Goal: Task Accomplishment & Management: Complete application form

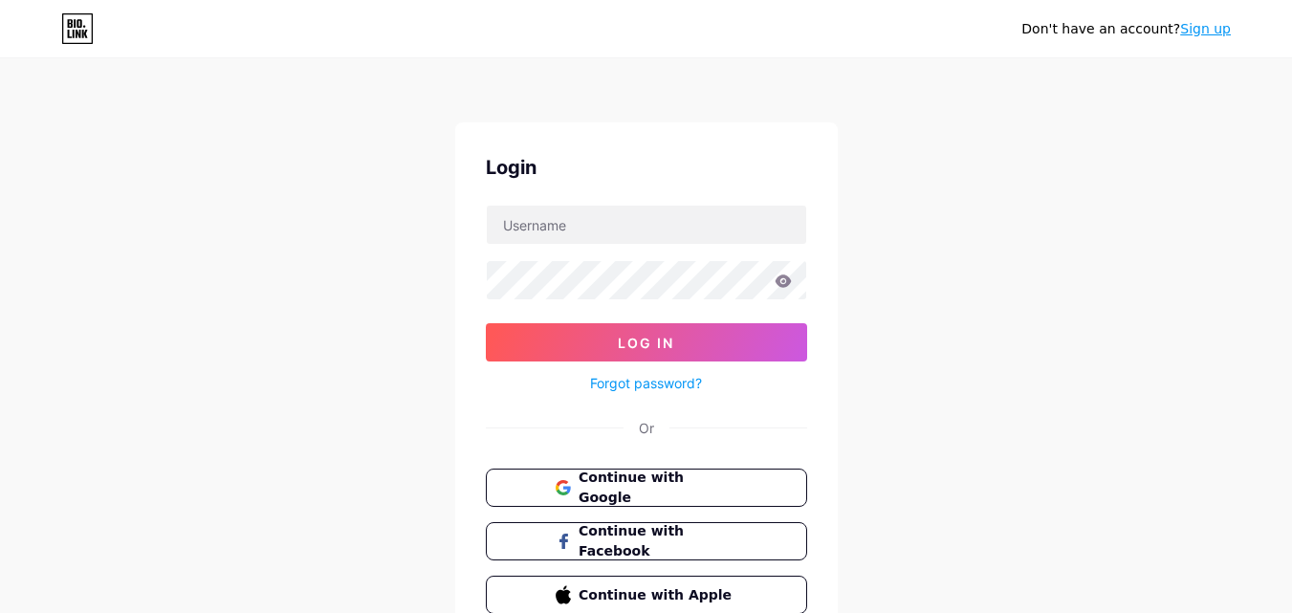
click at [1211, 34] on link "Sign up" at bounding box center [1205, 28] width 51 height 15
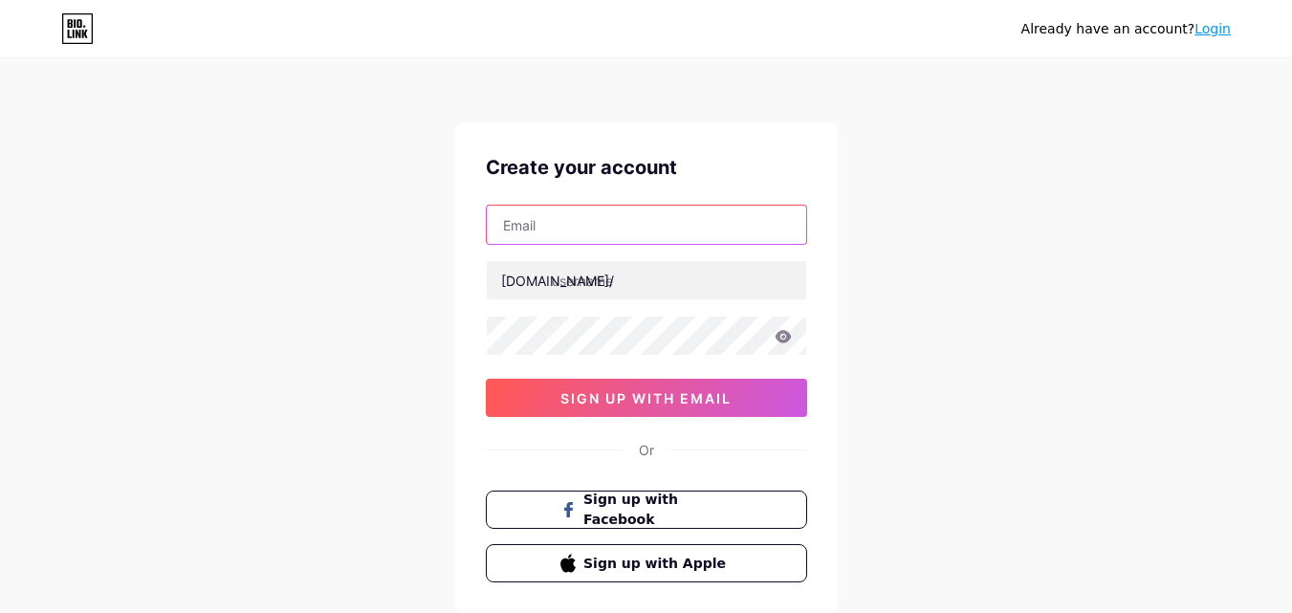
click at [572, 228] on input "text" at bounding box center [646, 225] width 319 height 38
type input "[EMAIL_ADDRESS][DOMAIN_NAME]"
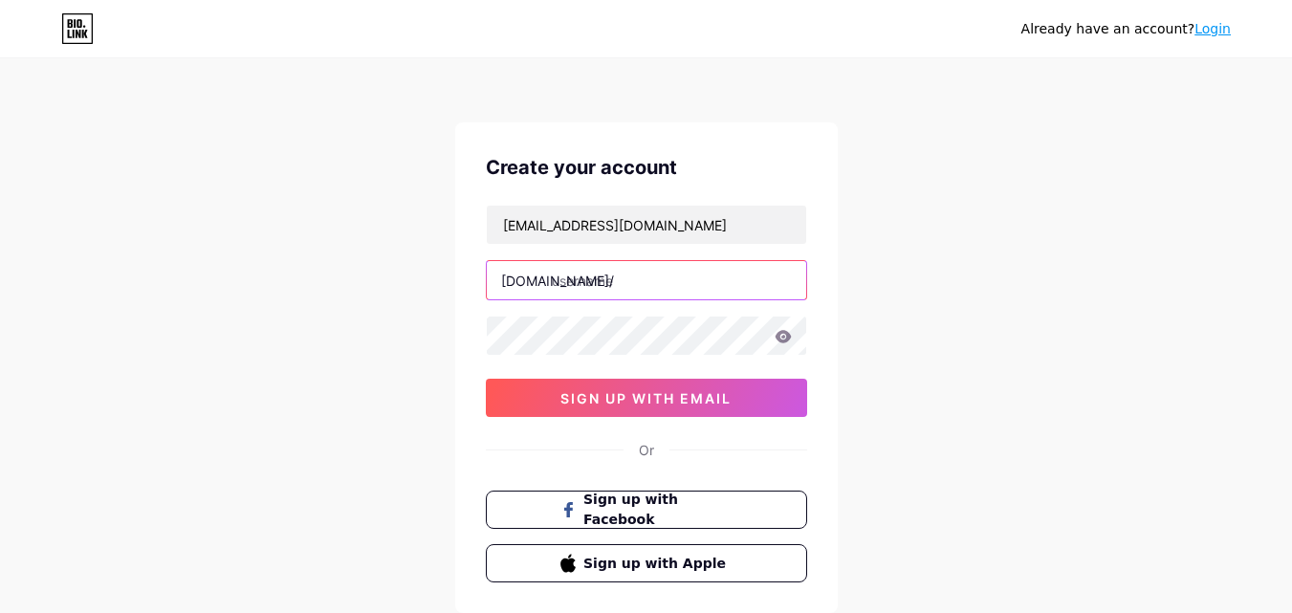
click at [611, 281] on input "text" at bounding box center [646, 280] width 319 height 38
type input "omsaigrouo2"
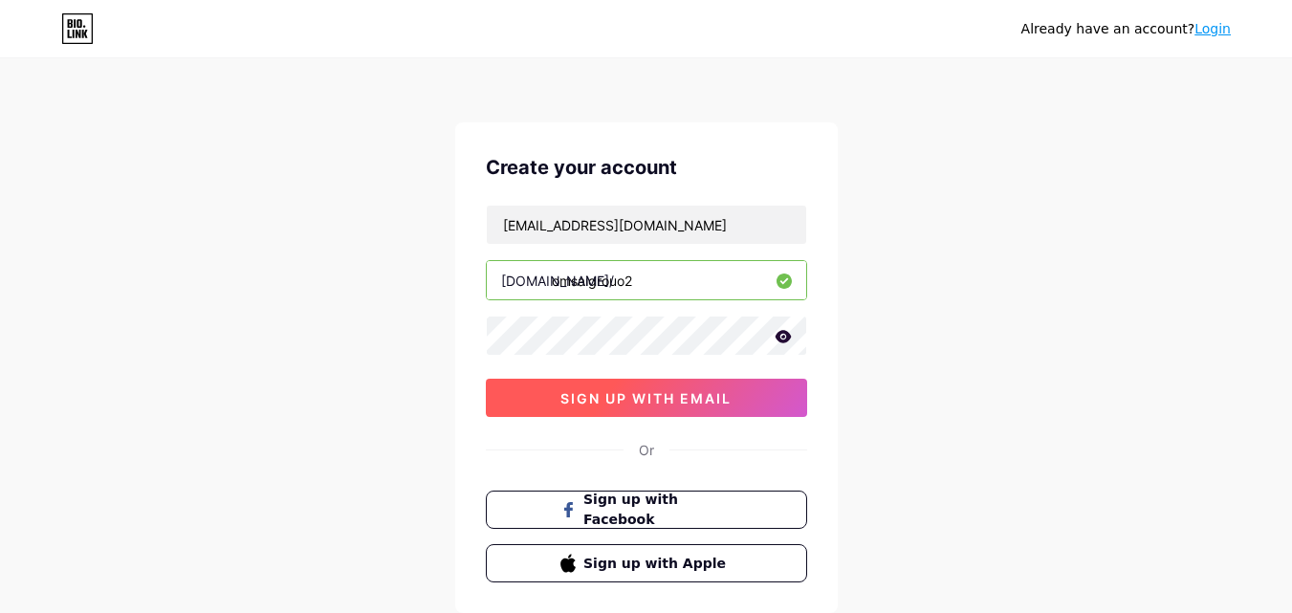
click at [672, 407] on button "sign up with email" at bounding box center [646, 398] width 321 height 38
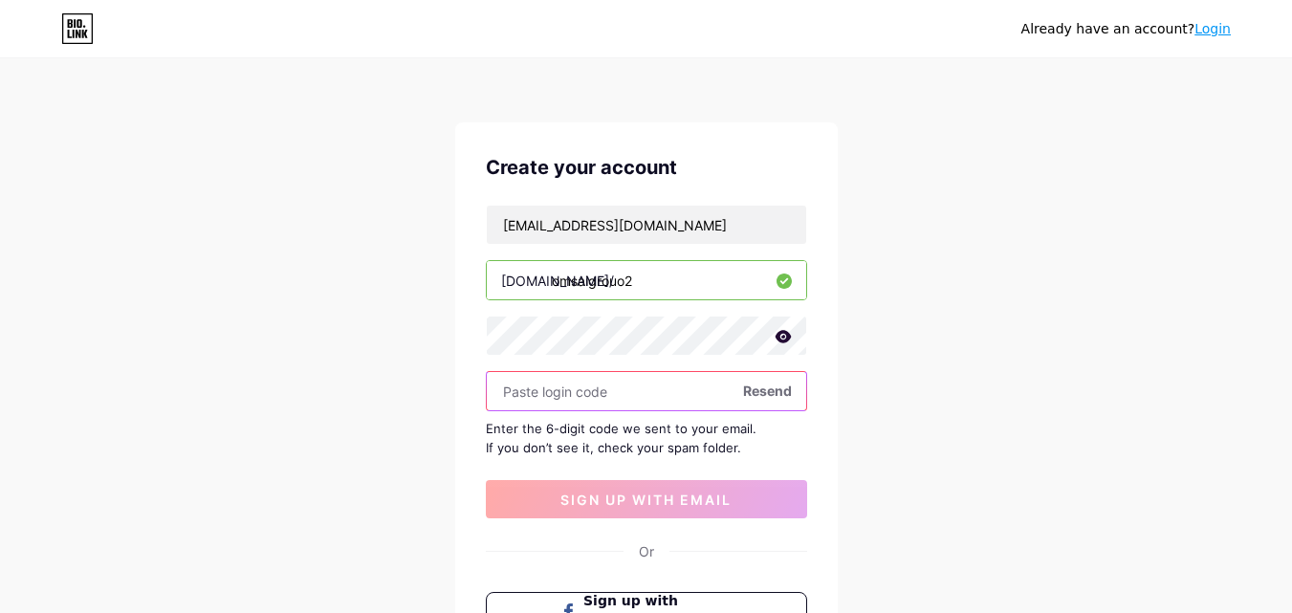
paste input "876889"
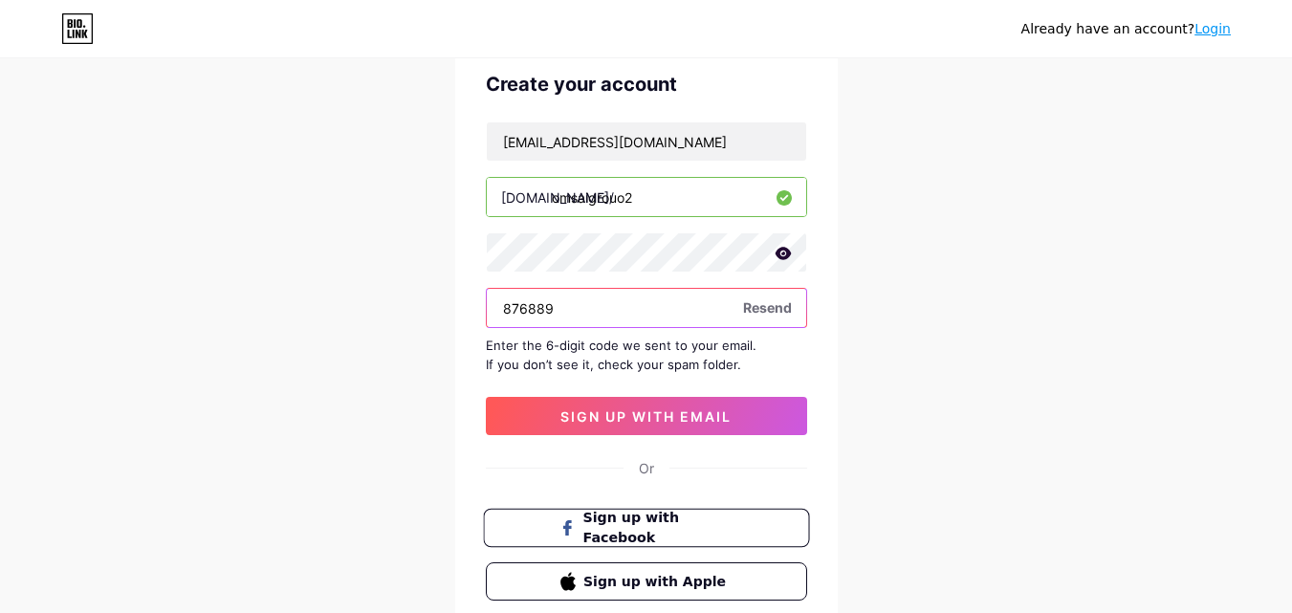
scroll to position [191, 0]
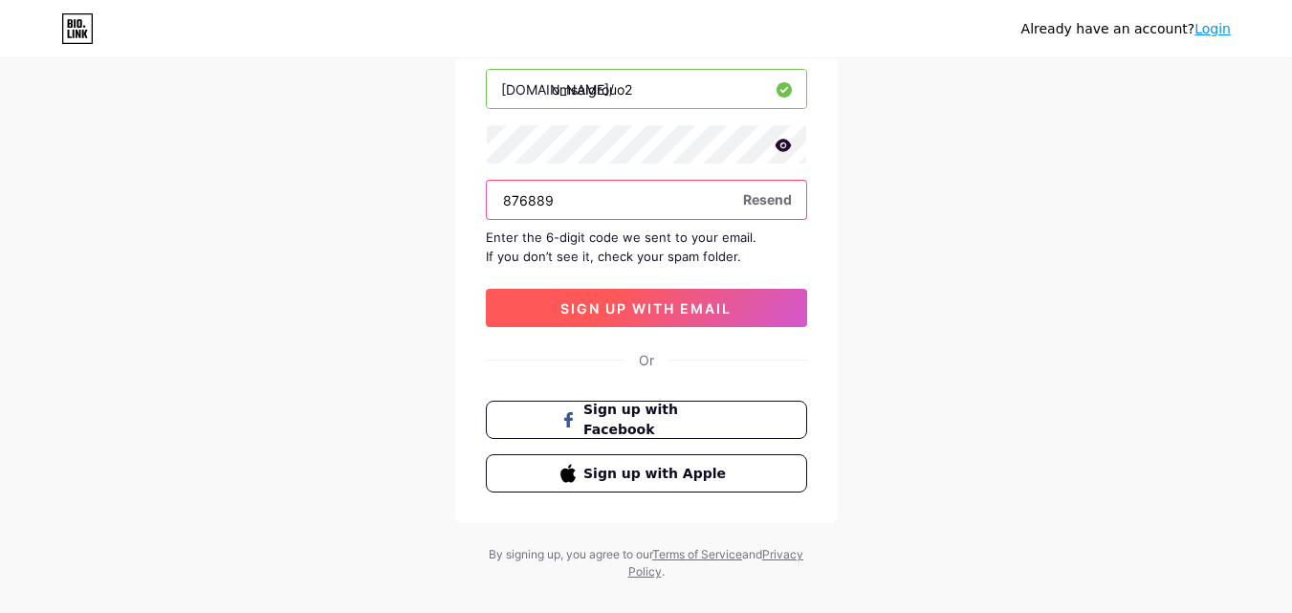
type input "876889"
click at [620, 325] on button "sign up with email" at bounding box center [646, 308] width 321 height 38
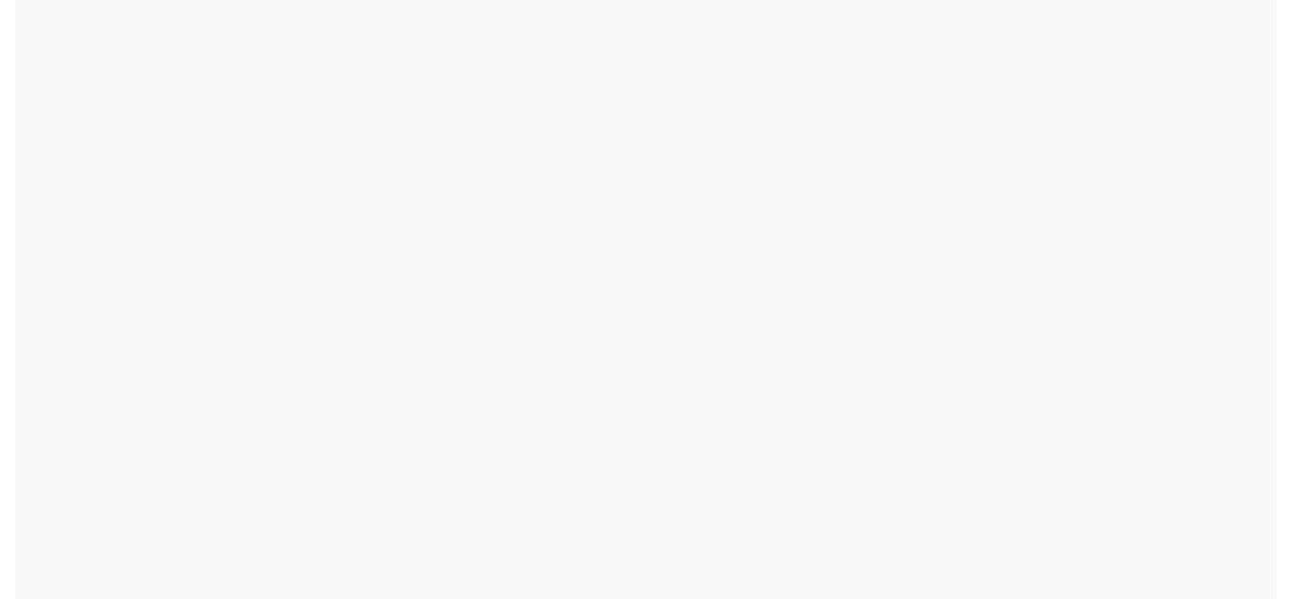
scroll to position [0, 0]
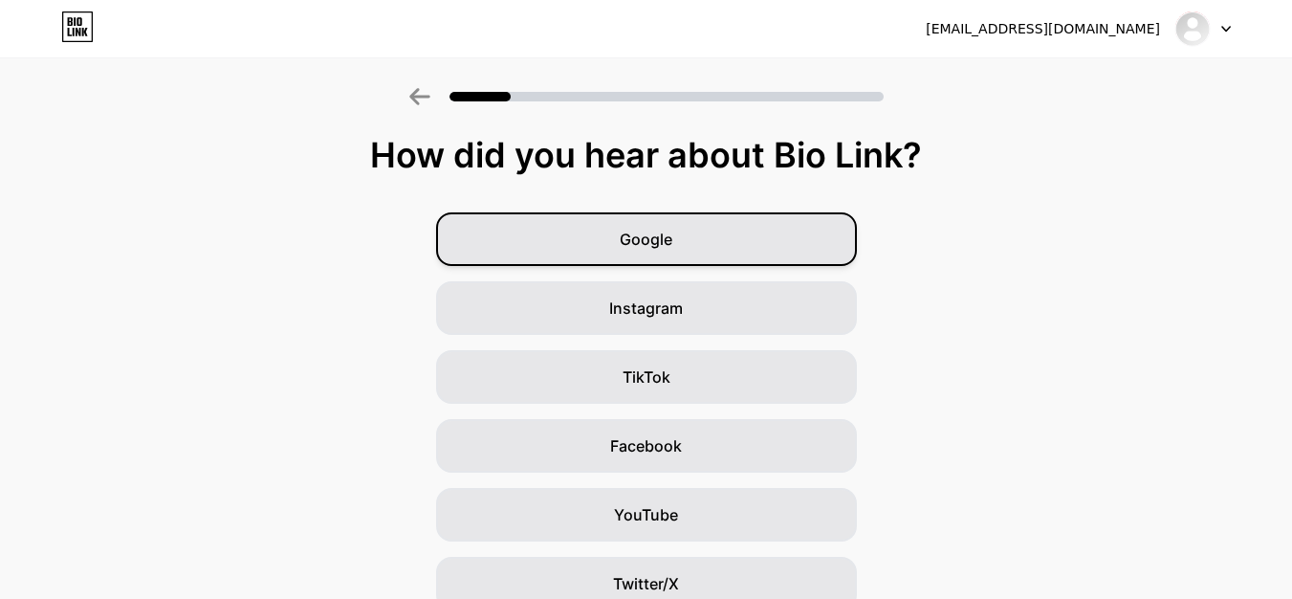
click at [670, 238] on span "Google" at bounding box center [646, 239] width 53 height 23
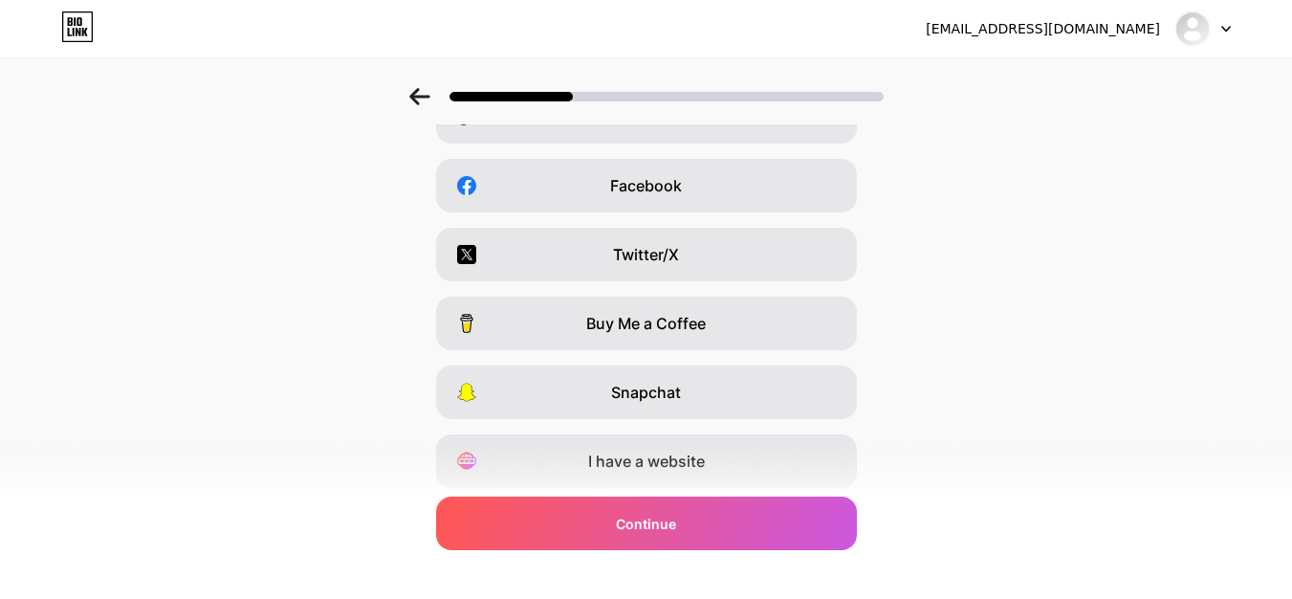
scroll to position [321, 0]
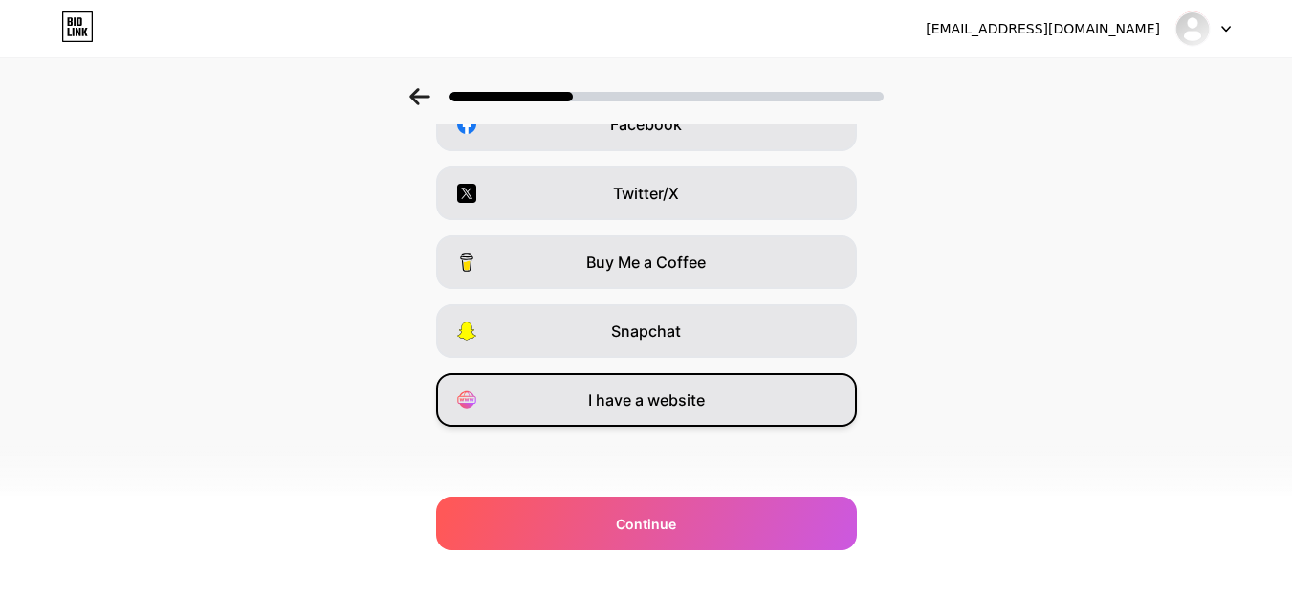
click at [628, 414] on div "I have a website" at bounding box center [646, 400] width 421 height 54
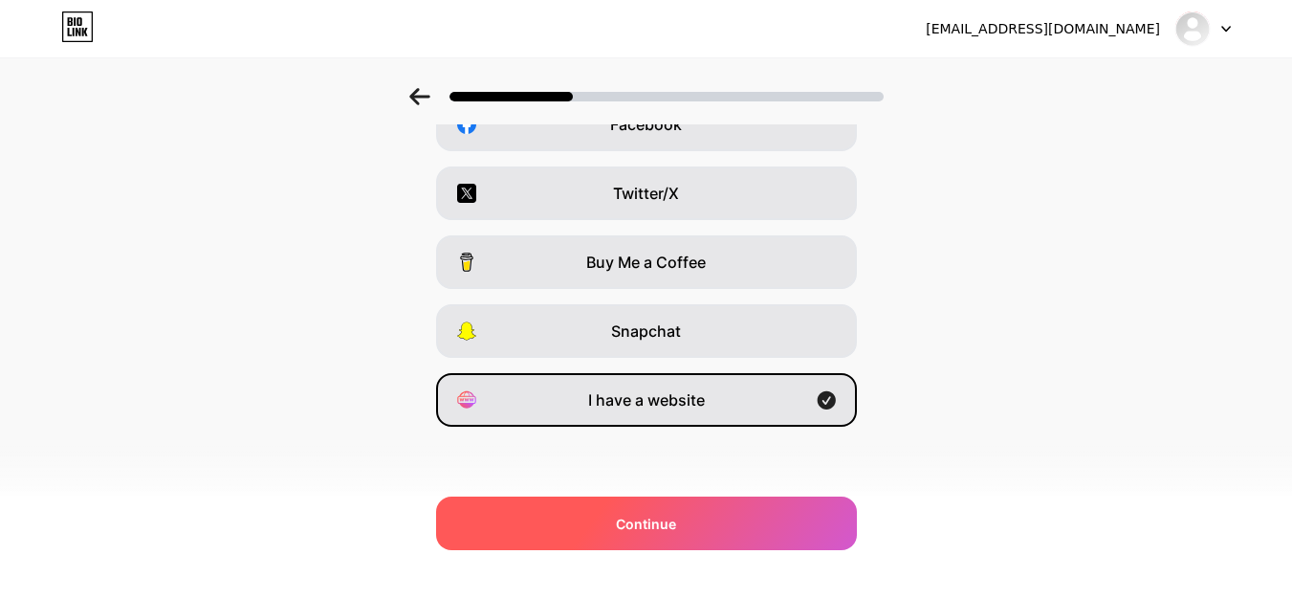
click at [660, 532] on span "Continue" at bounding box center [646, 524] width 60 height 20
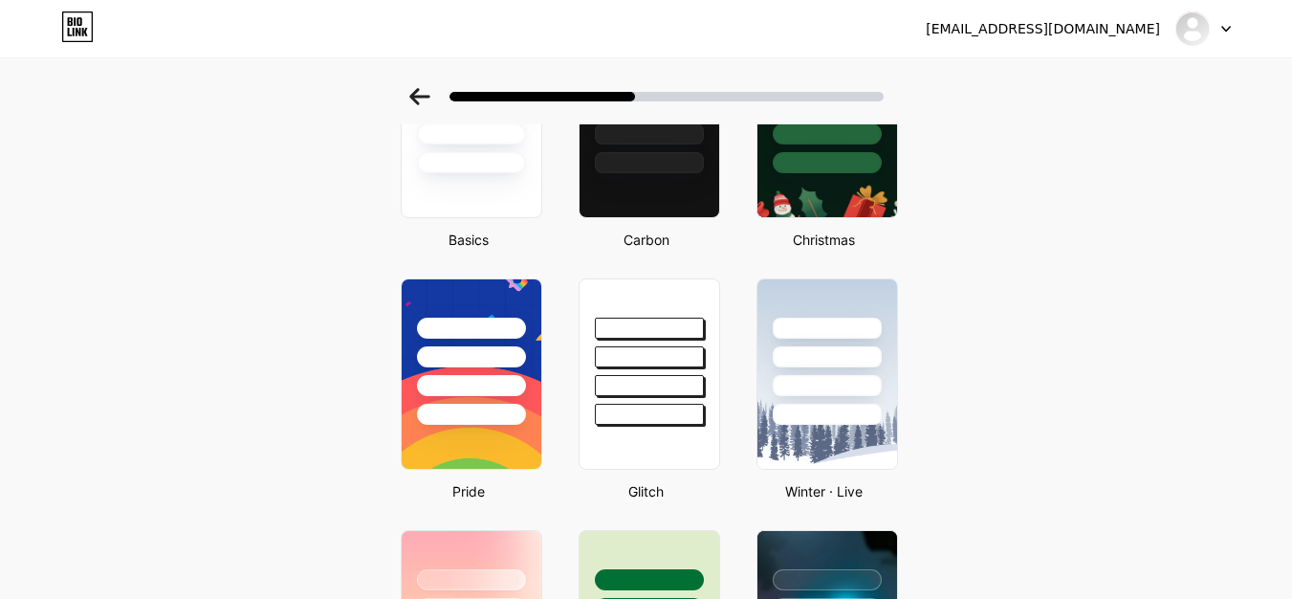
scroll to position [96, 0]
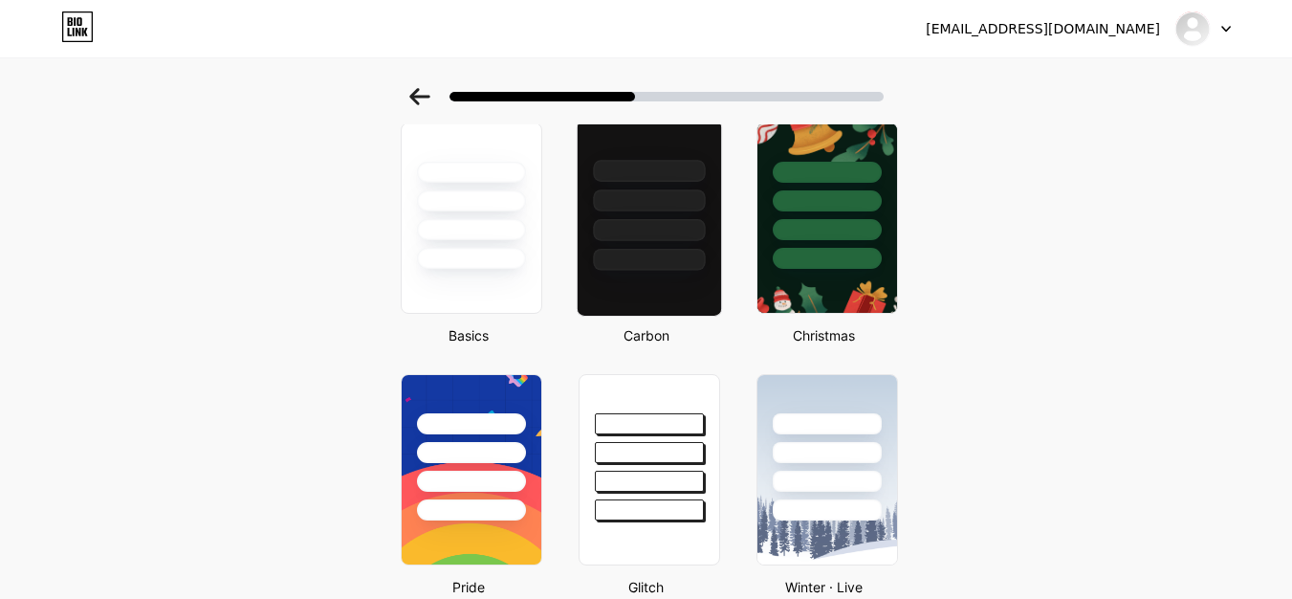
click at [677, 256] on div at bounding box center [649, 260] width 112 height 22
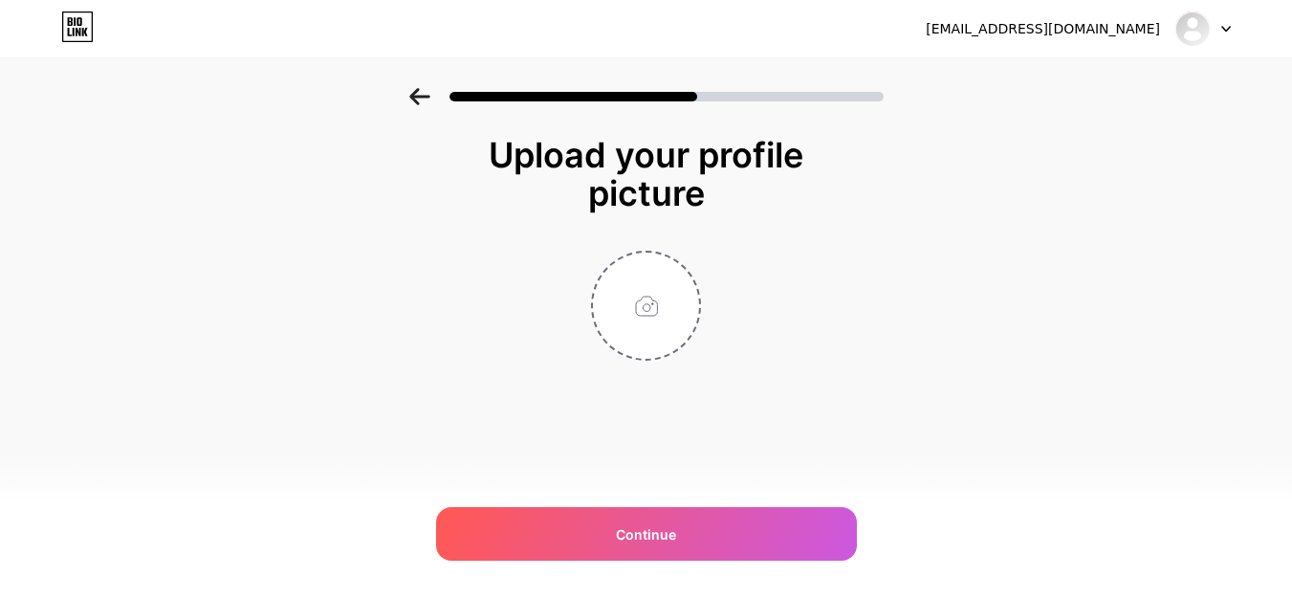
scroll to position [0, 0]
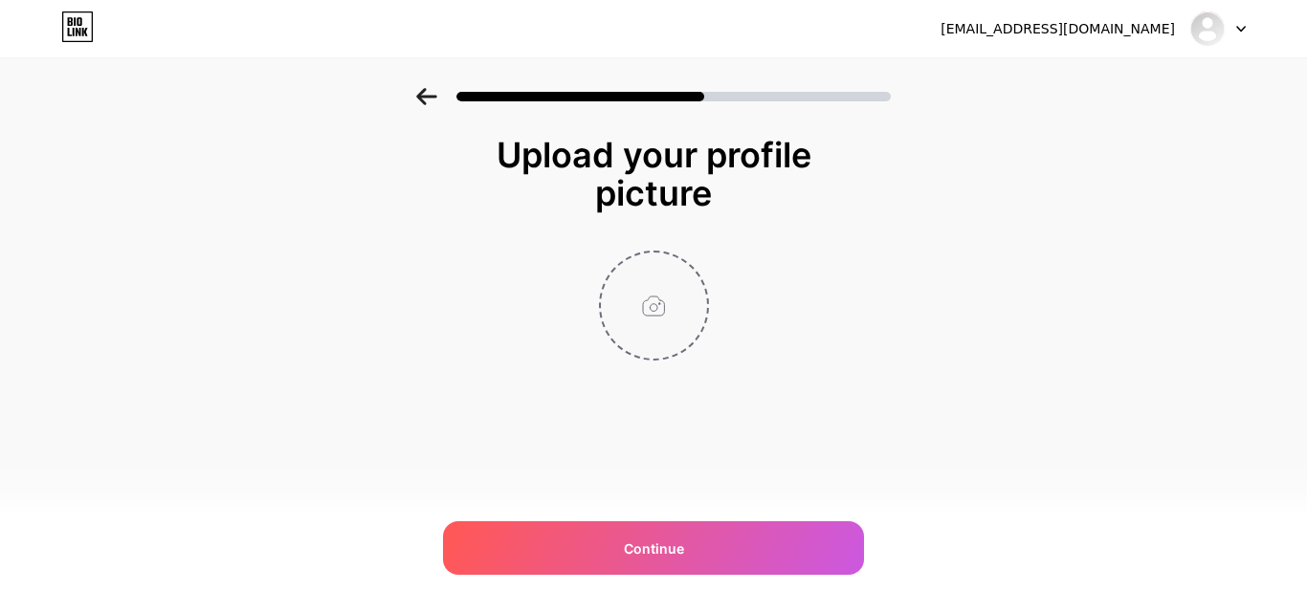
click at [656, 297] on input "file" at bounding box center [654, 306] width 106 height 106
type input "C:\fakepath\logo.png"
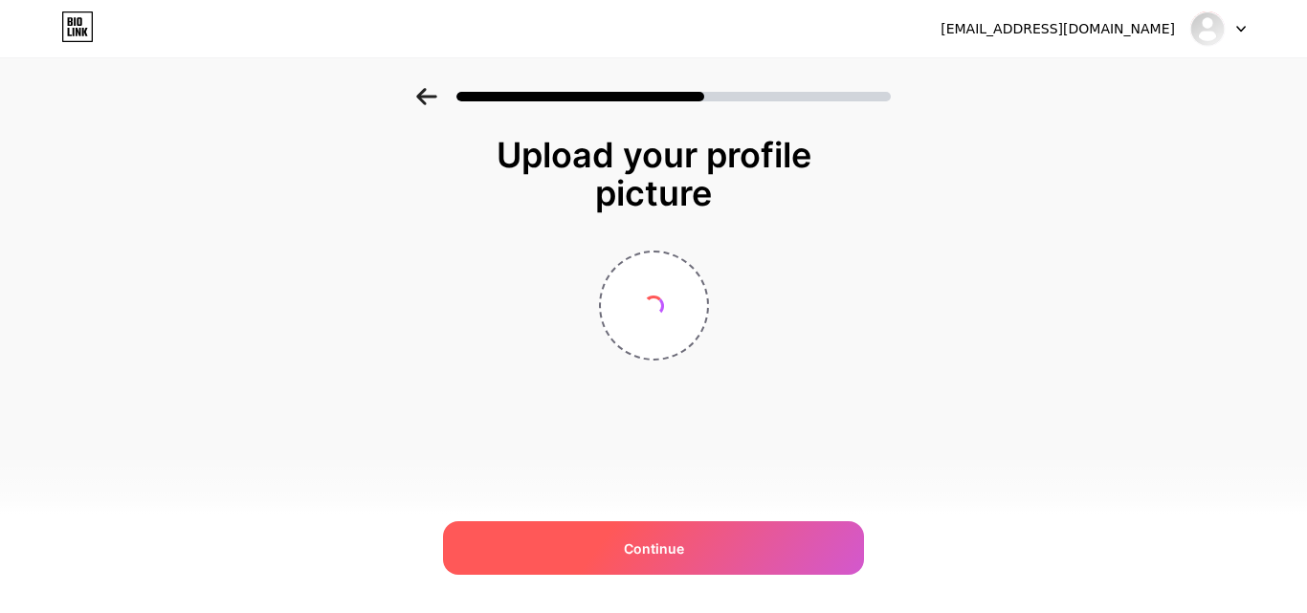
click at [698, 545] on div "Continue" at bounding box center [653, 548] width 421 height 54
click at [646, 559] on div "Continue" at bounding box center [653, 548] width 421 height 54
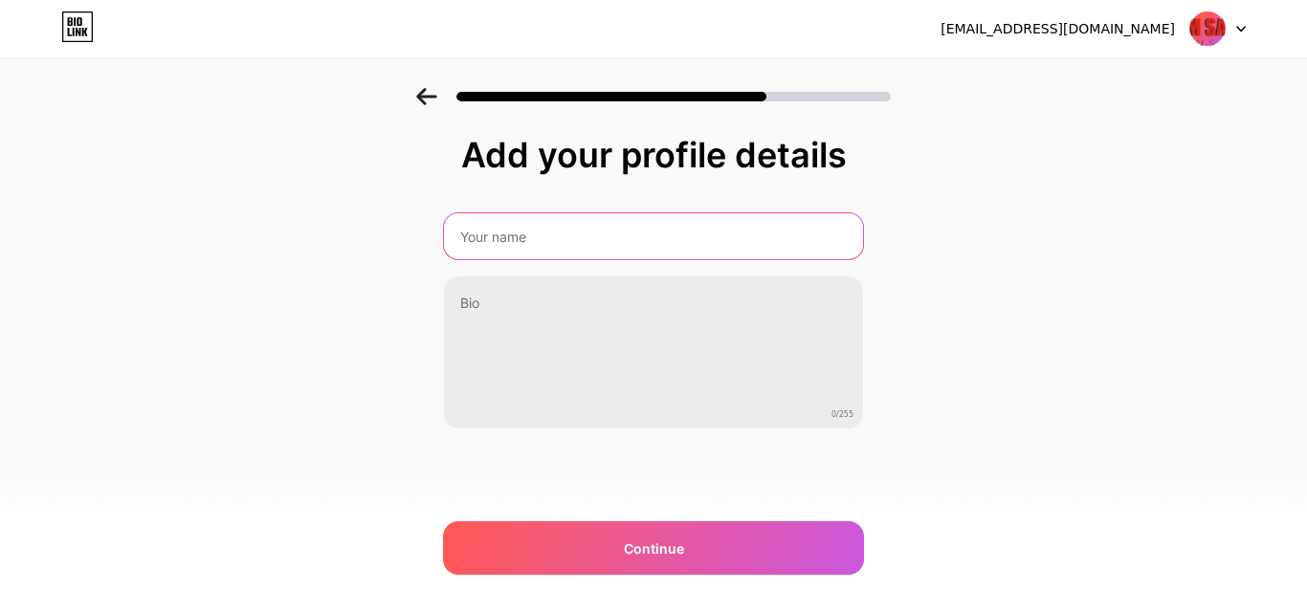
click at [504, 243] on input "text" at bounding box center [653, 236] width 419 height 46
type input "omsaigroup2"
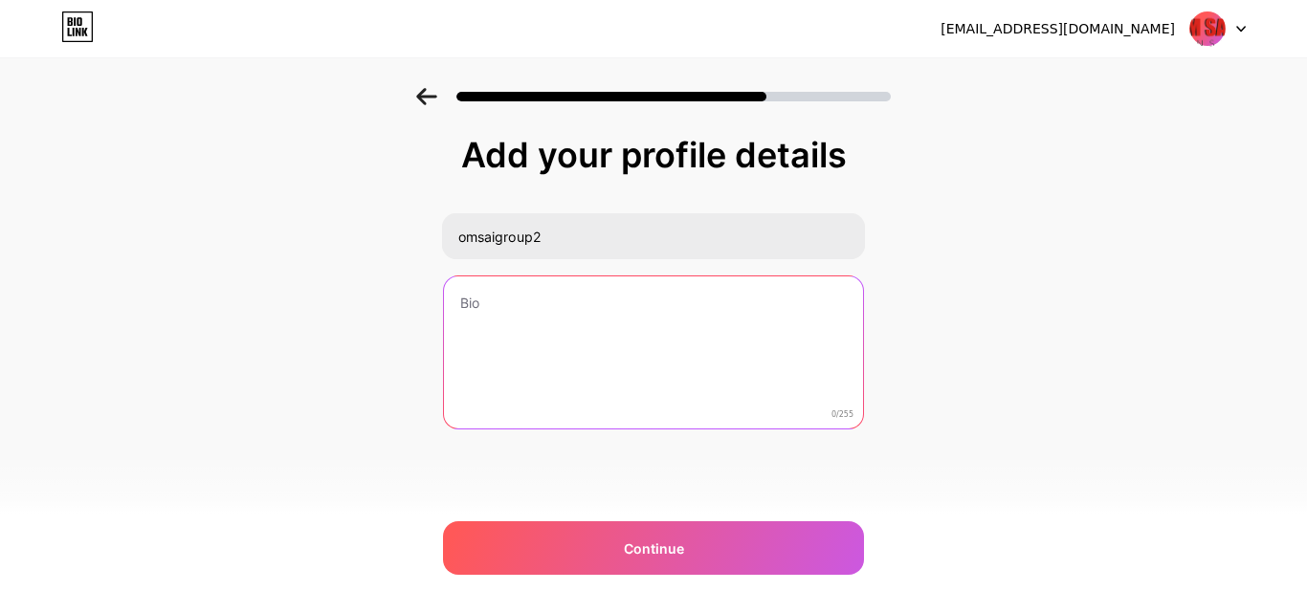
click at [477, 306] on textarea at bounding box center [653, 353] width 419 height 154
paste textarea "Employers in [GEOGRAPHIC_DATA] can rely on manpower Pune services for quick and…"
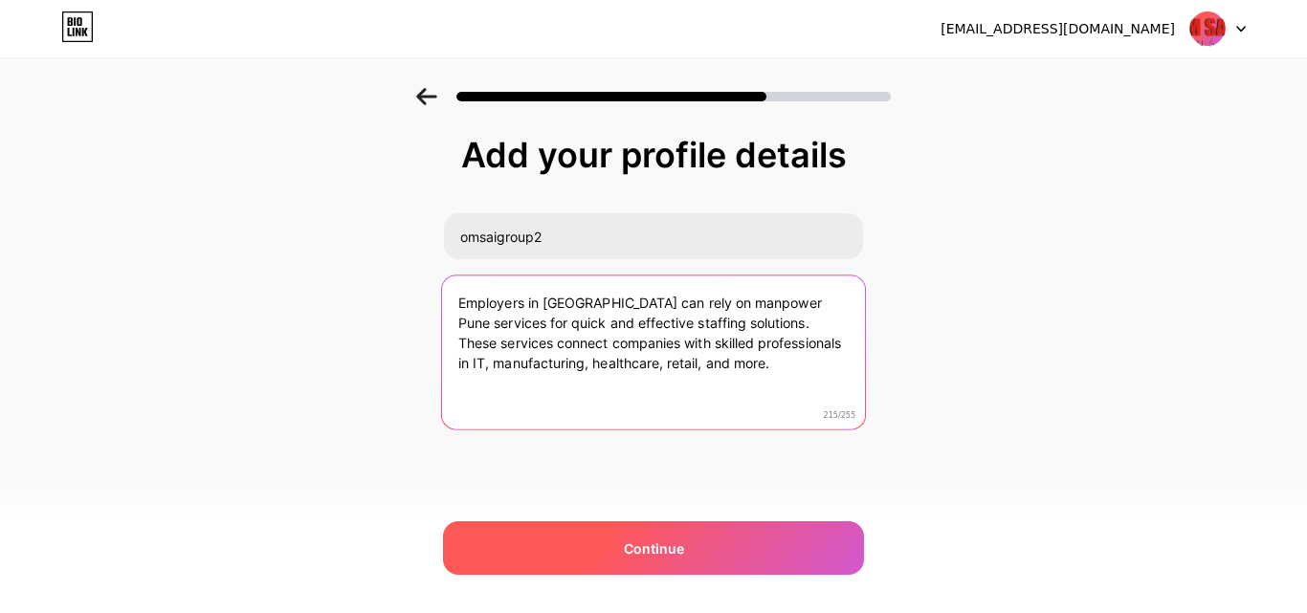
type textarea "Employers in [GEOGRAPHIC_DATA] can rely on manpower Pune services for quick and…"
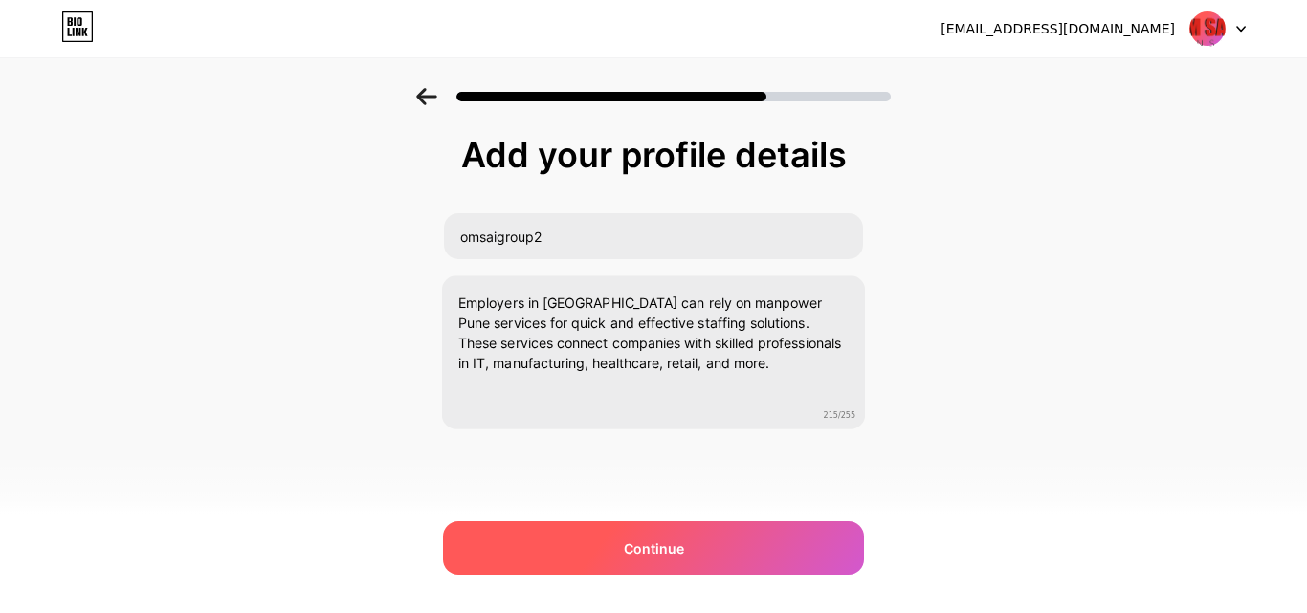
click at [627, 557] on span "Continue" at bounding box center [654, 549] width 60 height 20
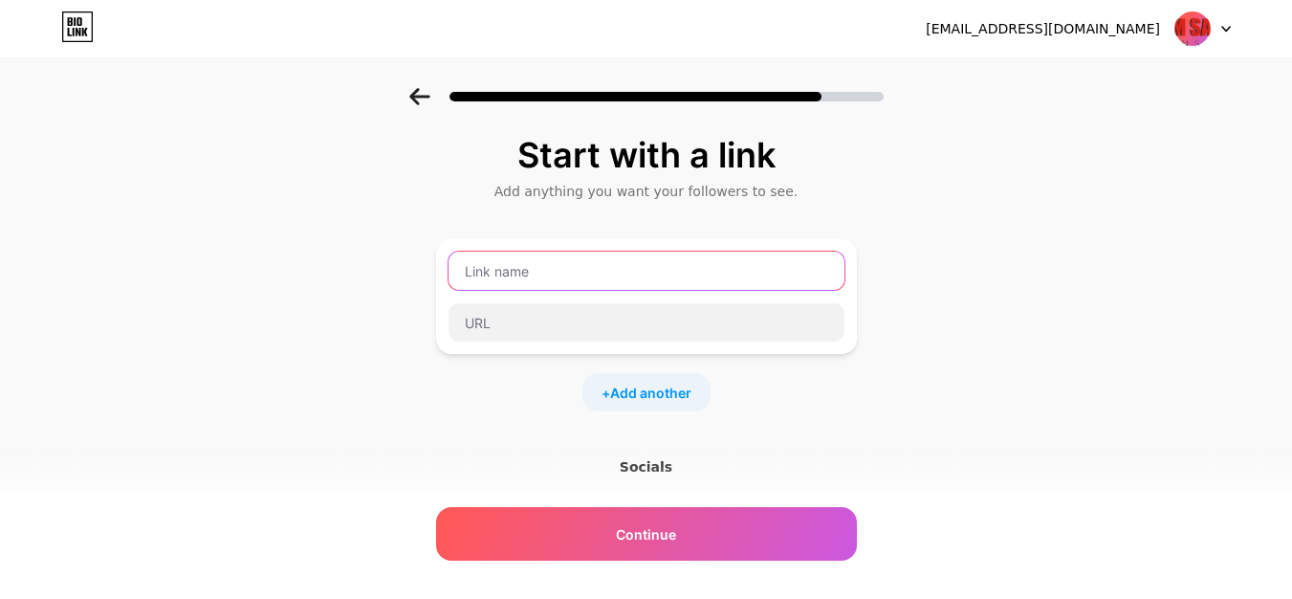
click at [572, 267] on input "text" at bounding box center [647, 271] width 396 height 38
paste input "Manpower Pune"
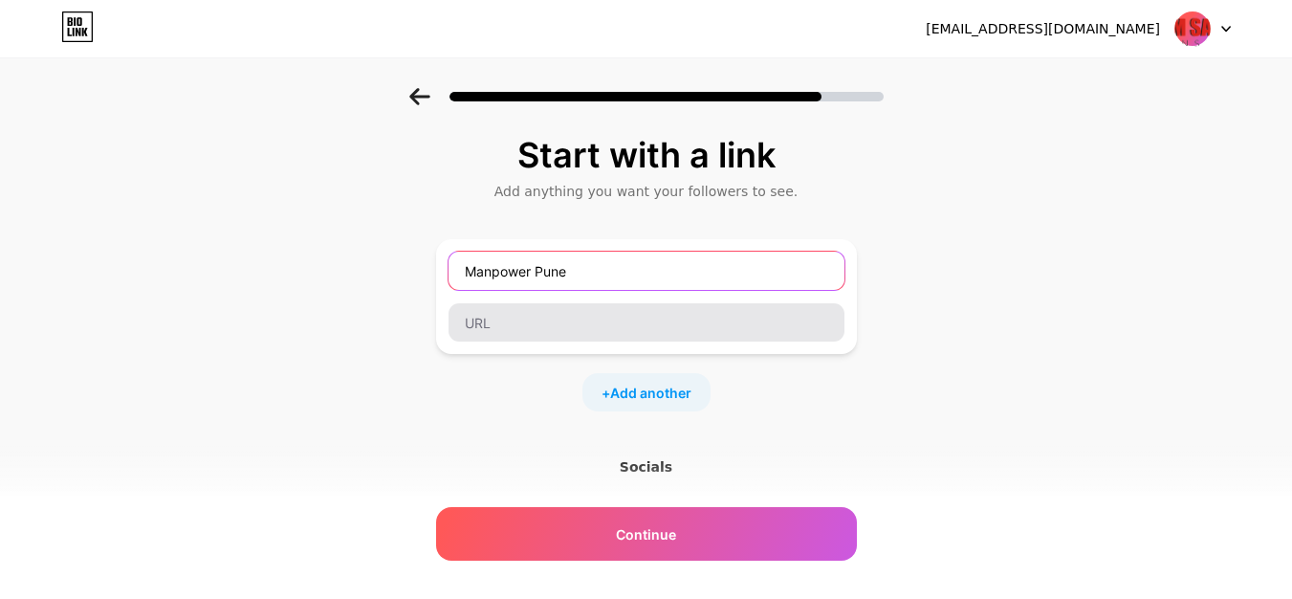
type input "Manpower Pune"
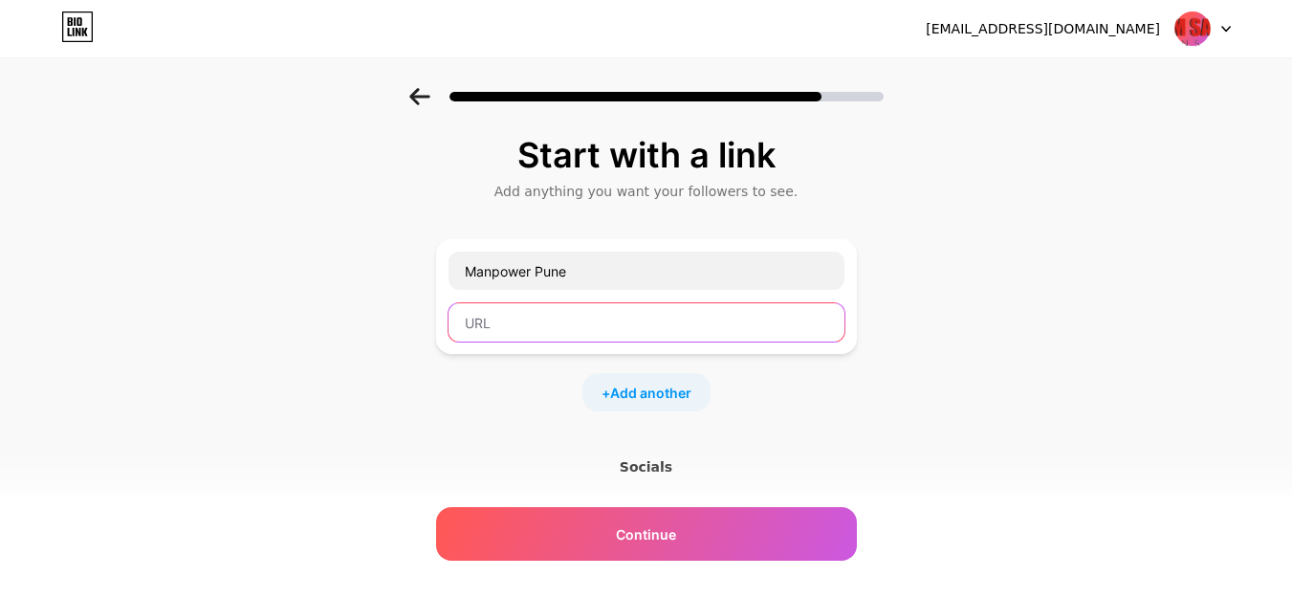
click at [497, 313] on input "text" at bounding box center [647, 322] width 396 height 38
paste input "[URL][DOMAIN_NAME]"
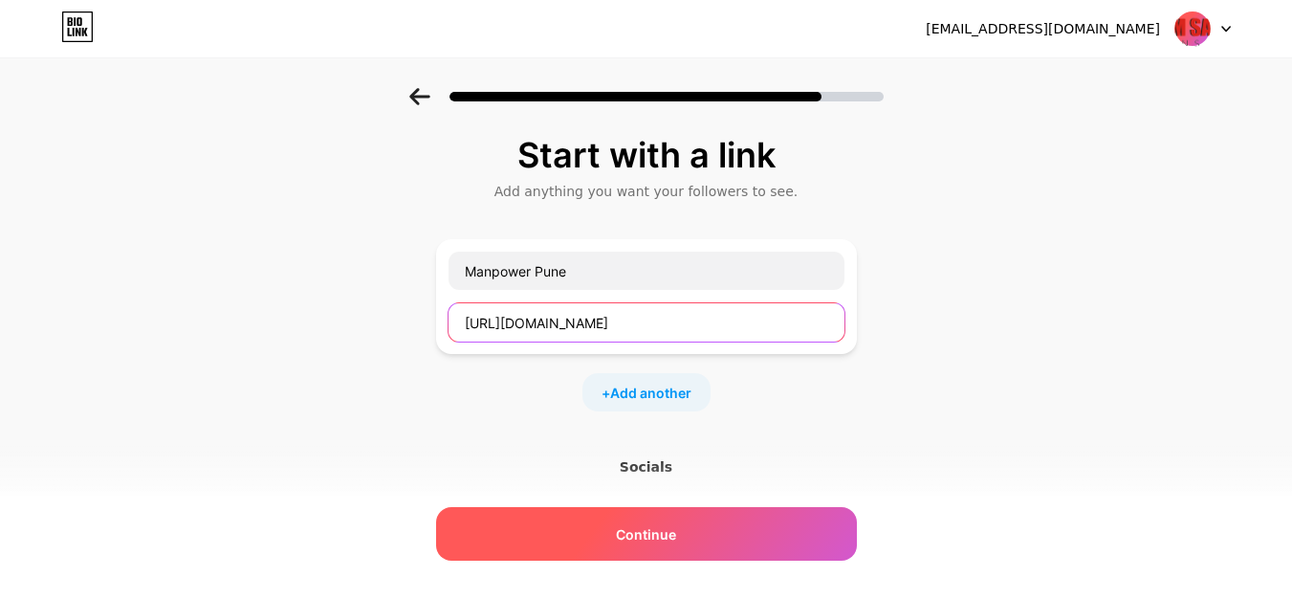
type input "[URL][DOMAIN_NAME]"
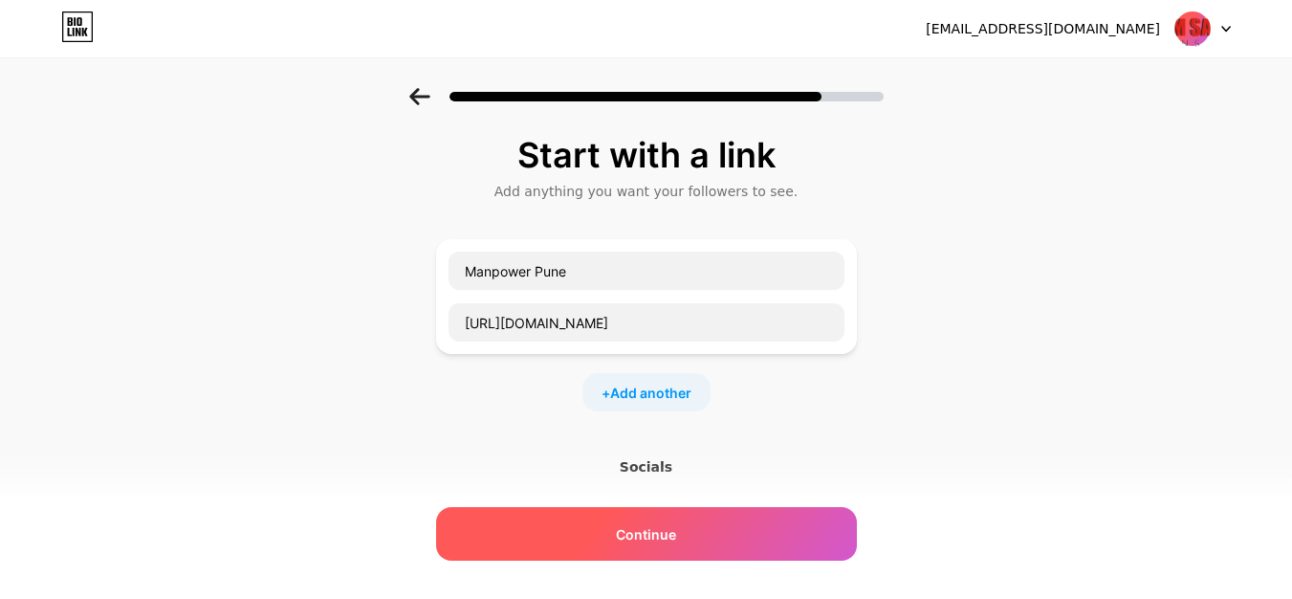
click at [634, 534] on span "Continue" at bounding box center [646, 534] width 60 height 20
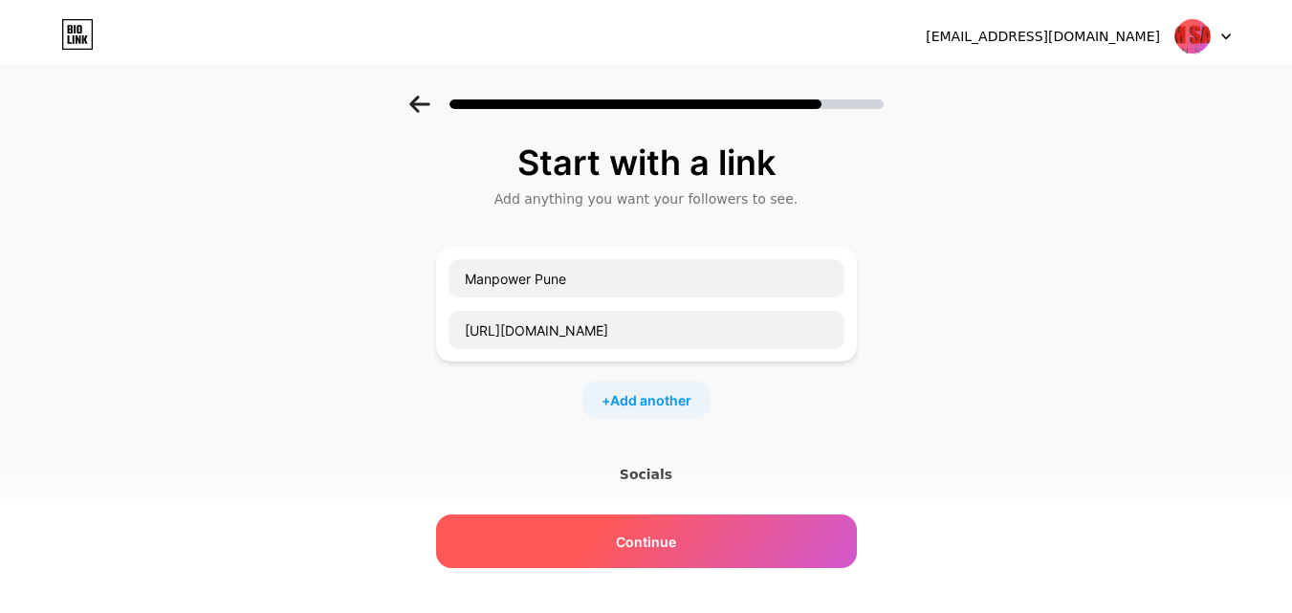
scroll to position [0, 0]
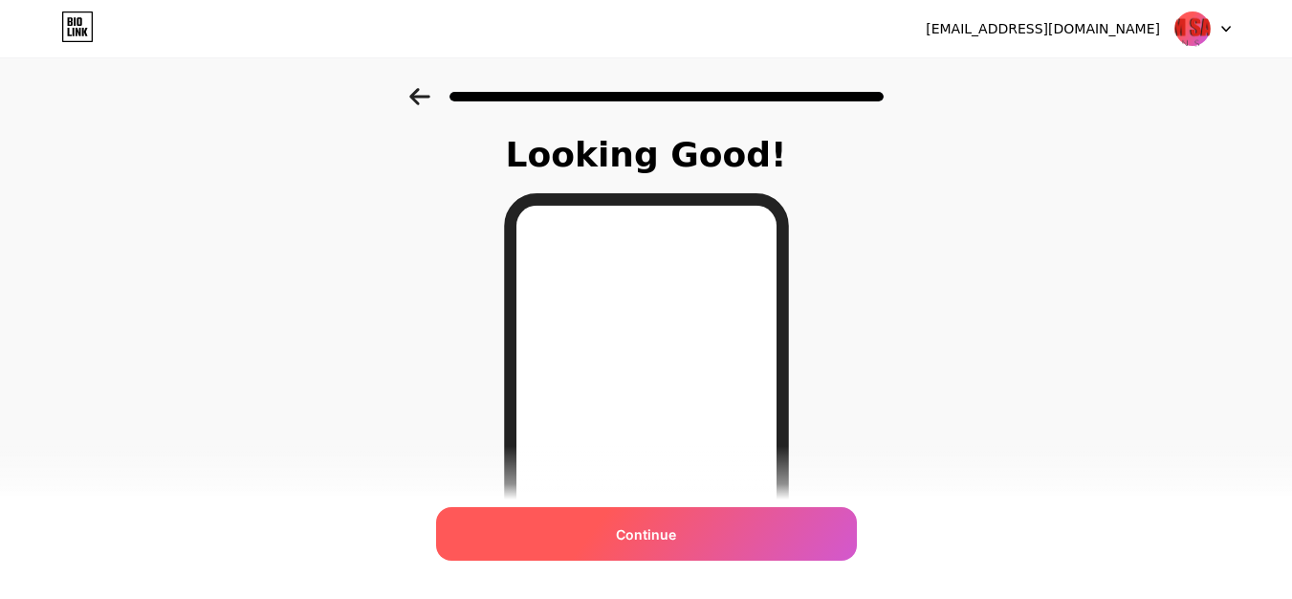
click at [641, 534] on span "Continue" at bounding box center [646, 534] width 60 height 20
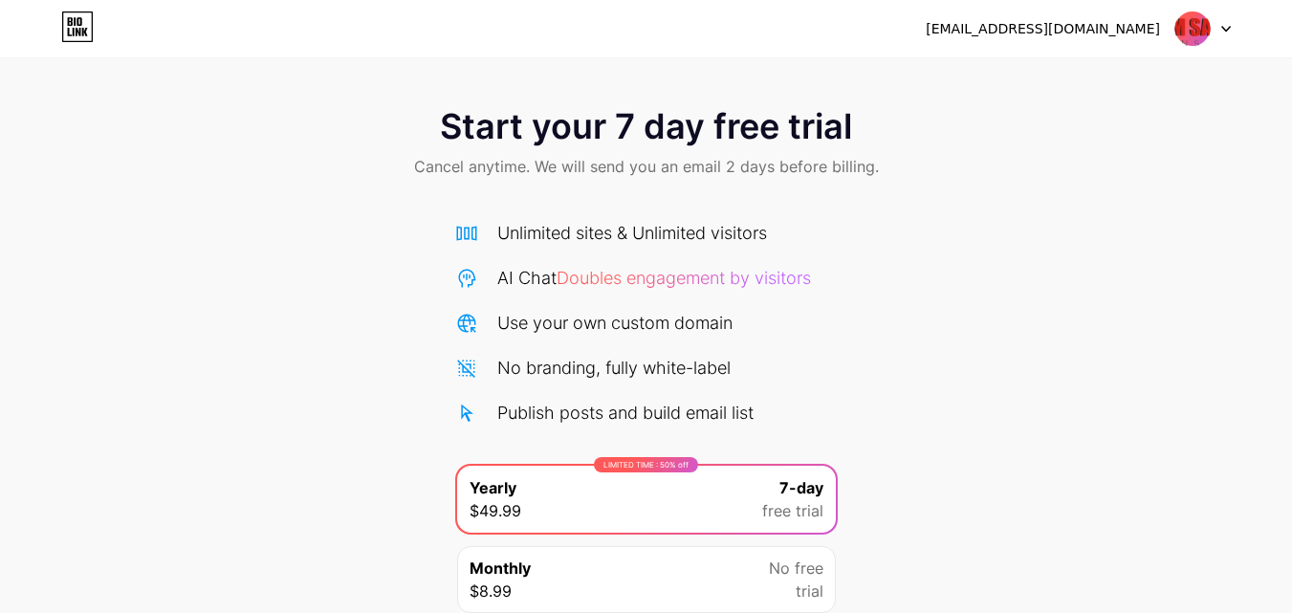
click at [1214, 27] on div at bounding box center [1203, 28] width 55 height 34
click at [1225, 21] on div at bounding box center [1203, 28] width 55 height 34
click at [1230, 32] on icon at bounding box center [1226, 29] width 10 height 7
click at [1107, 19] on div "[EMAIL_ADDRESS][DOMAIN_NAME]" at bounding box center [1043, 29] width 234 height 20
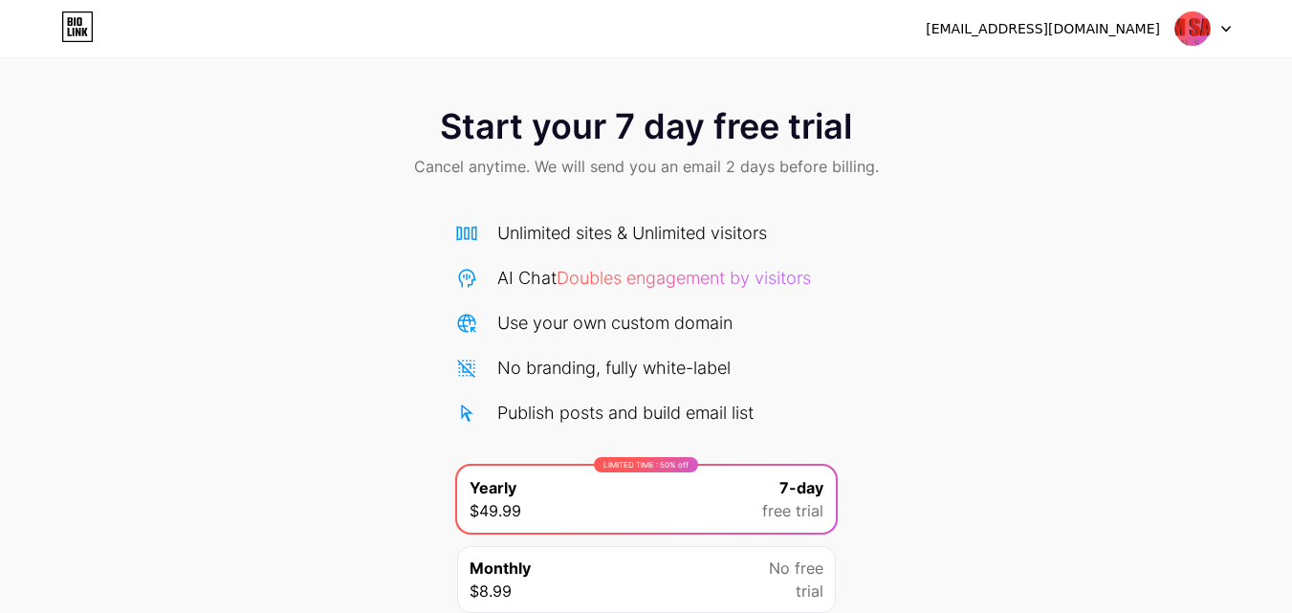
click at [1182, 26] on img at bounding box center [1193, 29] width 36 height 36
click at [1067, 38] on div "[EMAIL_ADDRESS][DOMAIN_NAME]" at bounding box center [1043, 29] width 234 height 20
click at [1074, 23] on div "[EMAIL_ADDRESS][DOMAIN_NAME]" at bounding box center [1043, 29] width 234 height 20
click at [995, 202] on div "Start your 7 day free trial Cancel anytime. We will send you an email 2 days be…" at bounding box center [646, 390] width 1292 height 605
click at [1085, 30] on div "[EMAIL_ADDRESS][DOMAIN_NAME]" at bounding box center [1043, 29] width 234 height 20
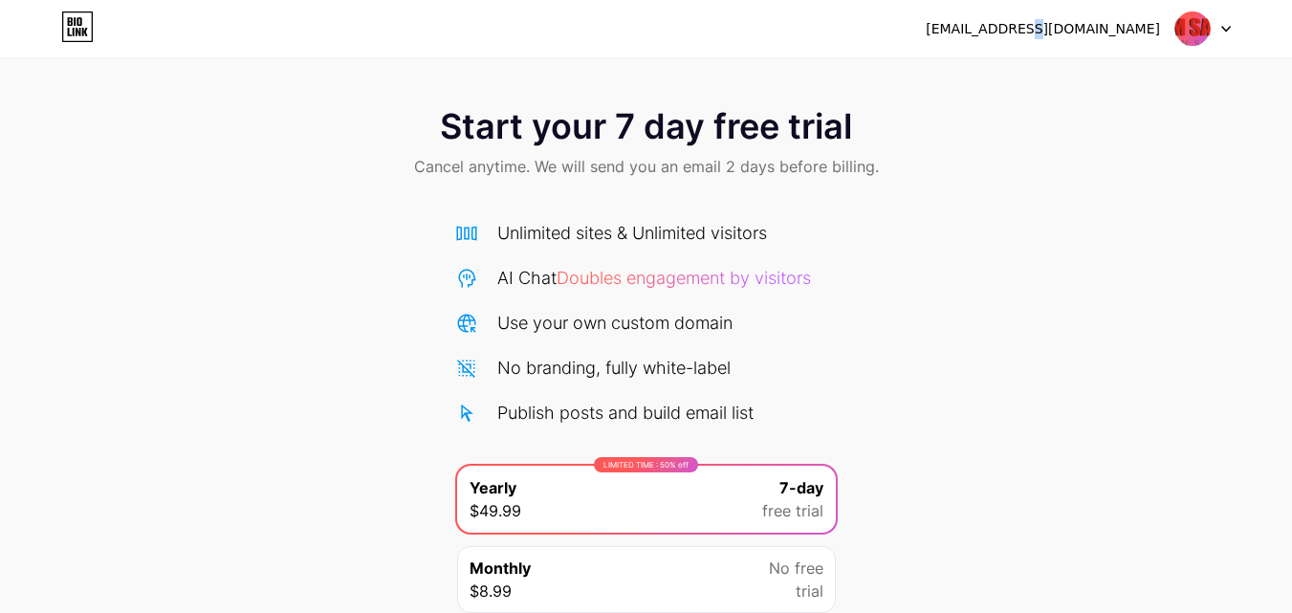
click at [1085, 30] on div "[EMAIL_ADDRESS][DOMAIN_NAME]" at bounding box center [1043, 29] width 234 height 20
click at [1085, 32] on div "[EMAIL_ADDRESS][DOMAIN_NAME]" at bounding box center [1043, 29] width 234 height 20
click at [1085, 33] on div "[EMAIL_ADDRESS][DOMAIN_NAME]" at bounding box center [1043, 29] width 234 height 20
click at [1041, 267] on div "Start your 7 day free trial Cancel anytime. We will send you an email 2 days be…" at bounding box center [646, 390] width 1292 height 605
